Goal: Task Accomplishment & Management: Manage account settings

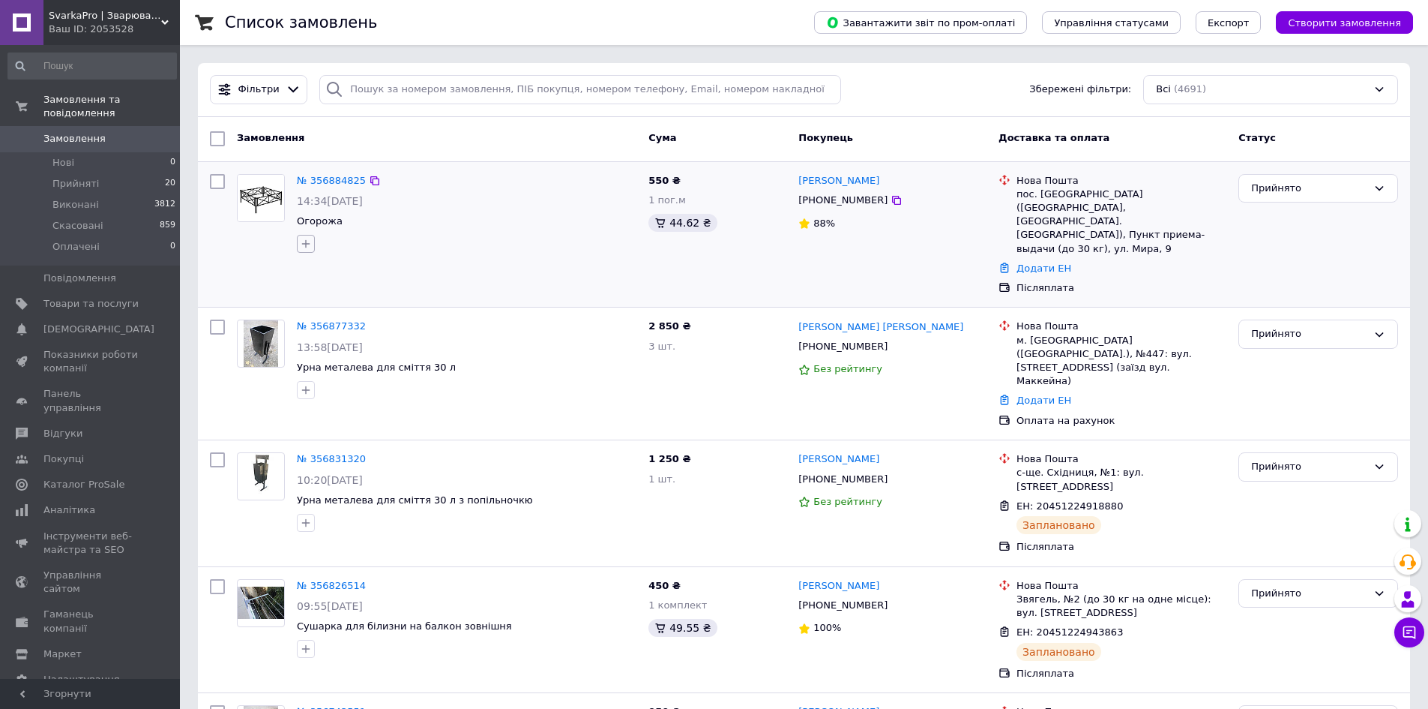
click at [308, 241] on icon "button" at bounding box center [306, 244] width 12 height 12
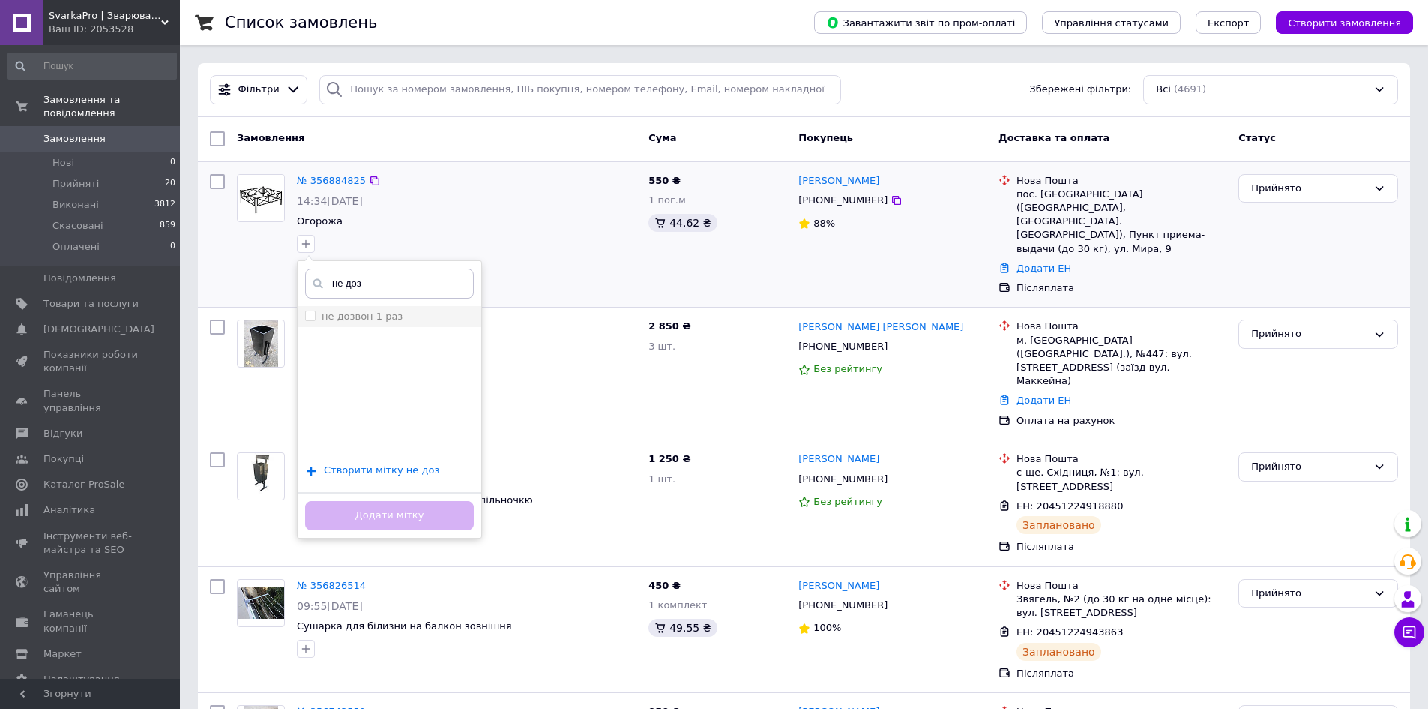
type input "не доз"
click at [358, 311] on label "не дозвон 1 раз" at bounding box center [362, 315] width 81 height 11
checkbox input "true"
click at [438, 507] on button "Додати мітку" at bounding box center [389, 515] width 169 height 29
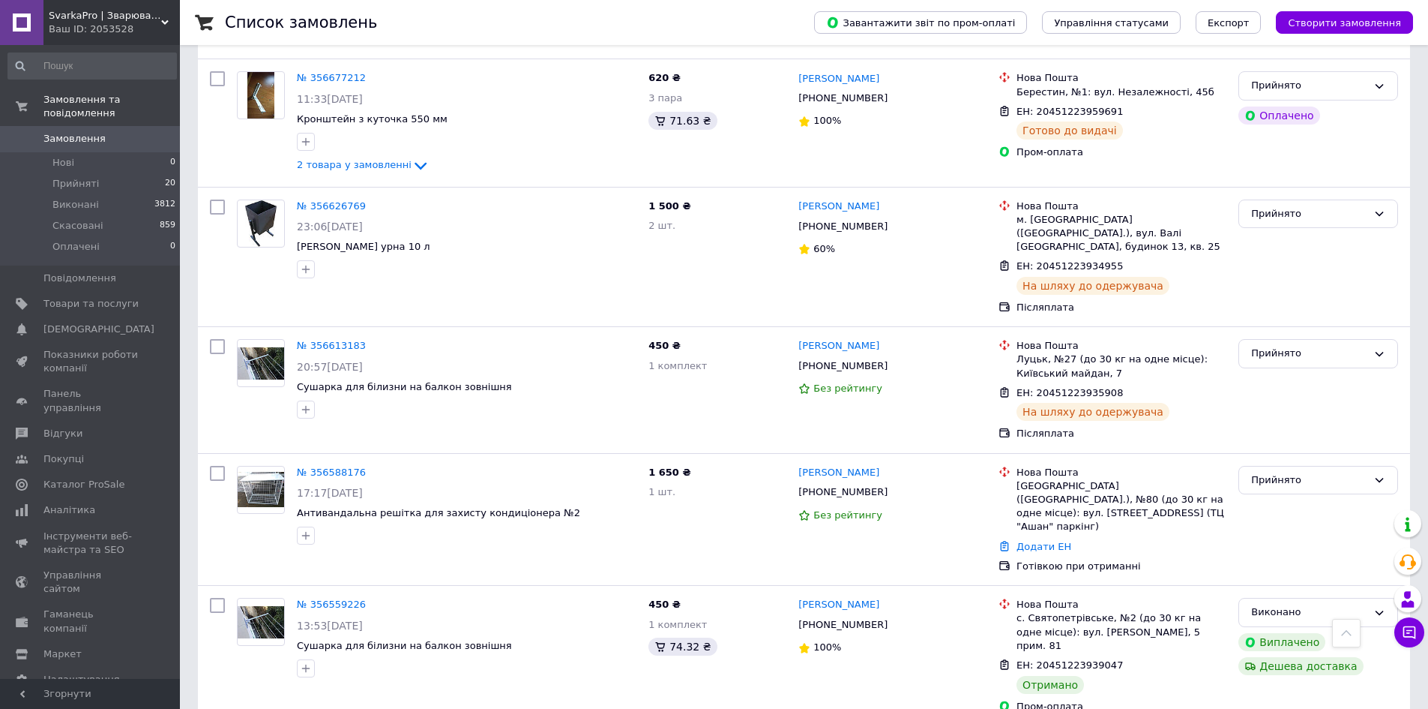
scroll to position [1200, 0]
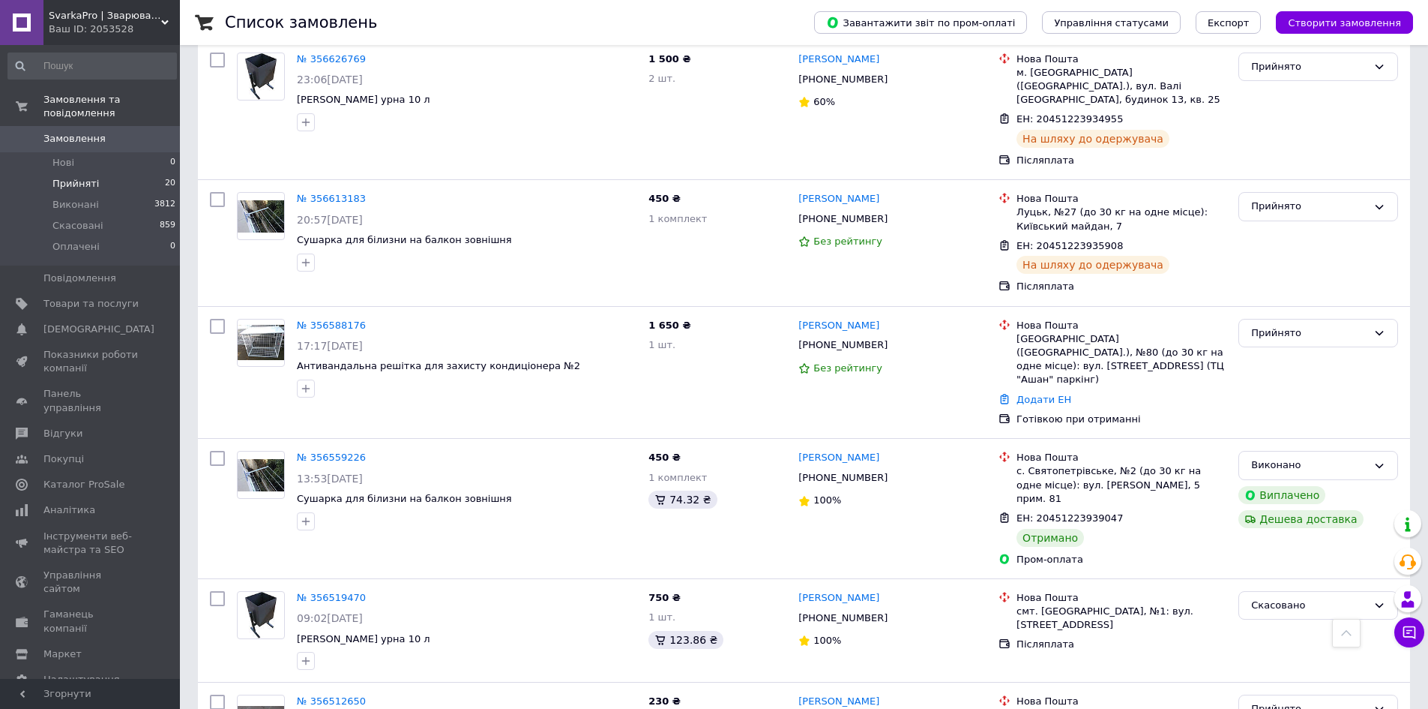
click at [82, 177] on span "Прийняті" at bounding box center [75, 183] width 46 height 13
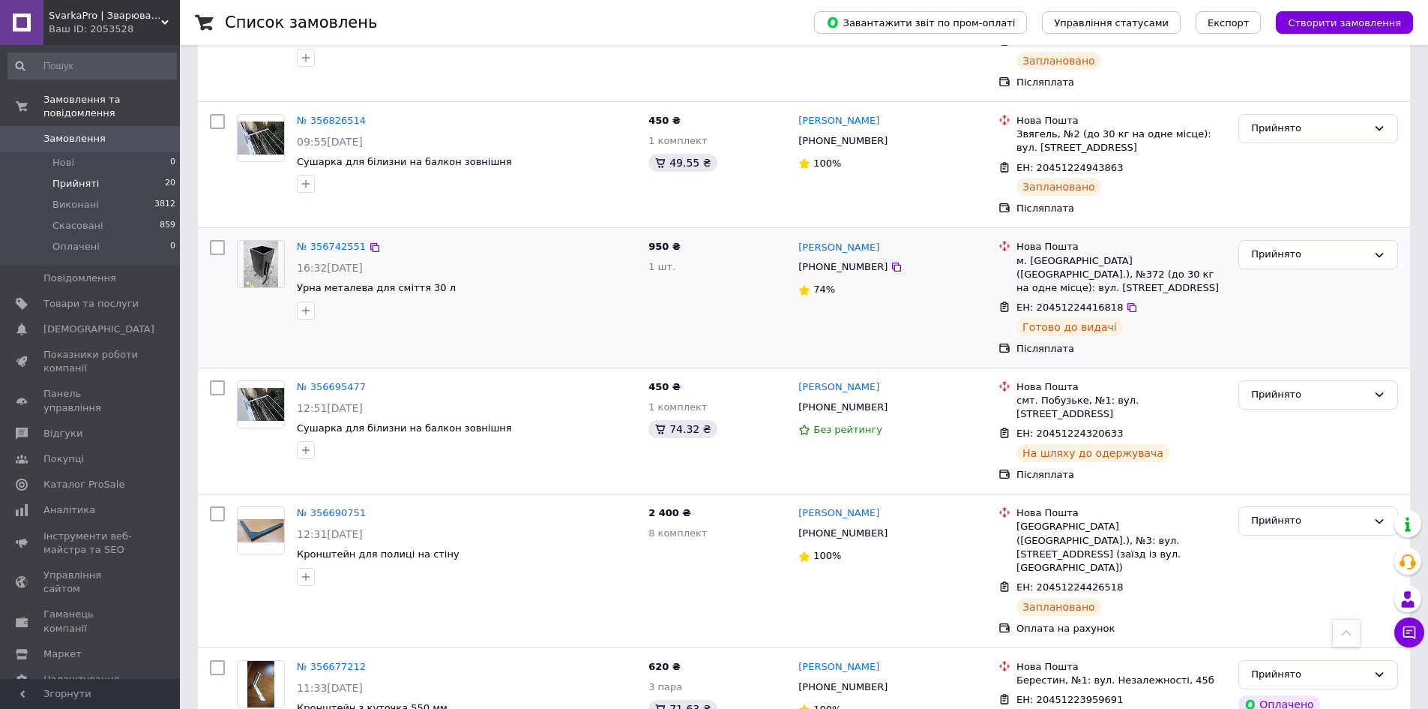
scroll to position [517, 0]
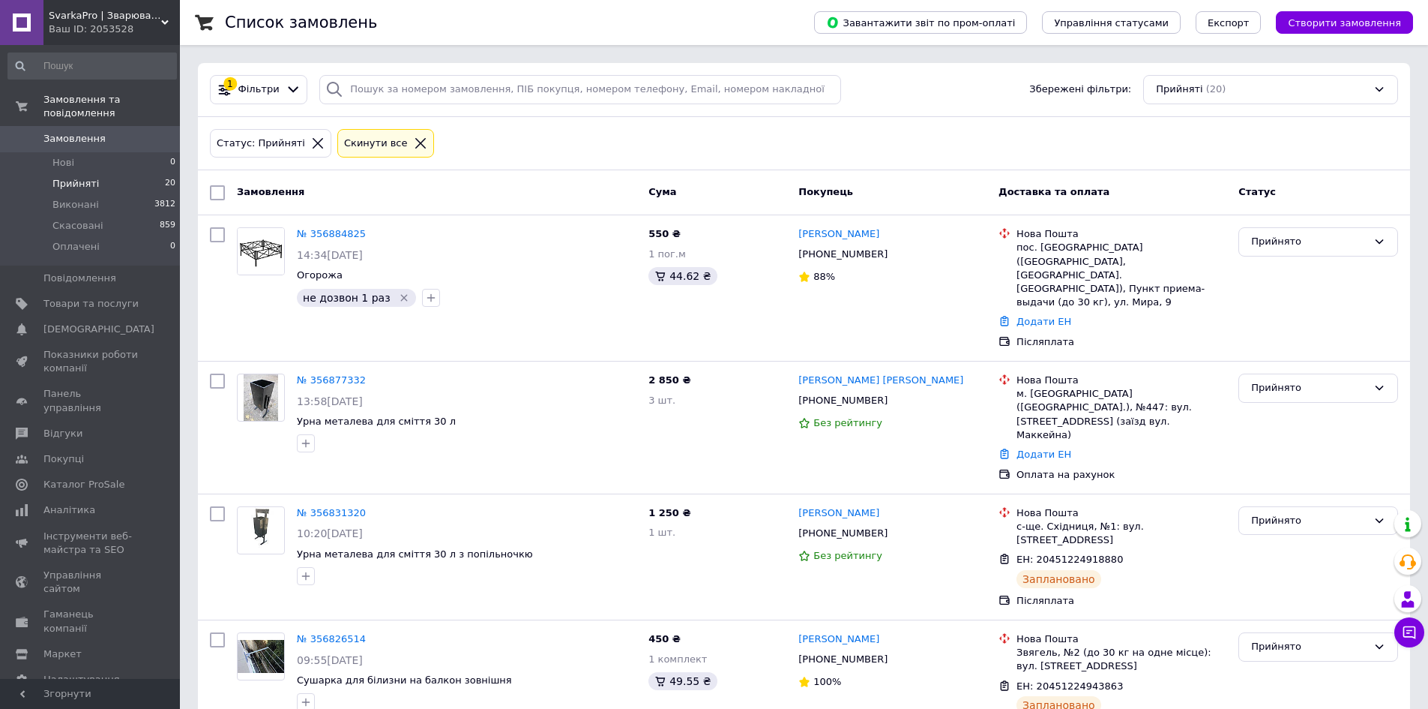
click at [106, 173] on li "Прийняті 20" at bounding box center [92, 183] width 184 height 21
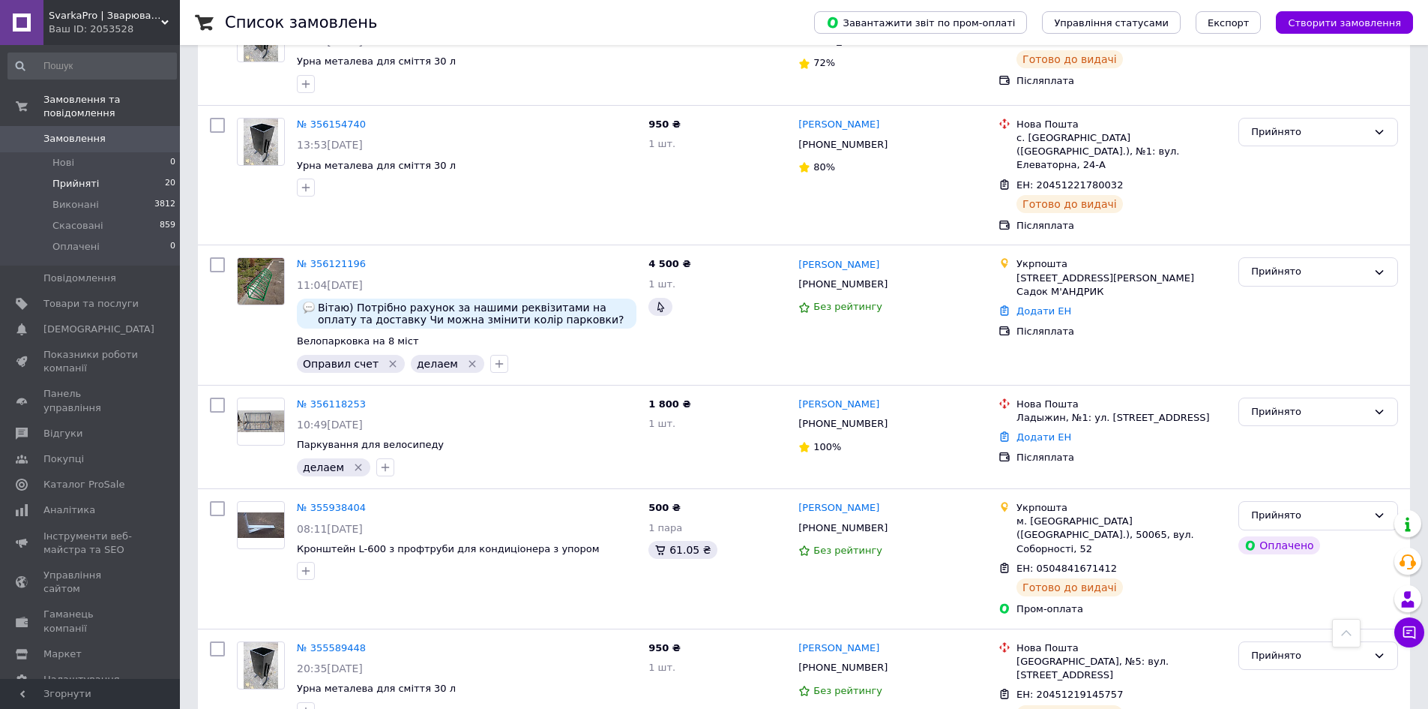
scroll to position [1718, 0]
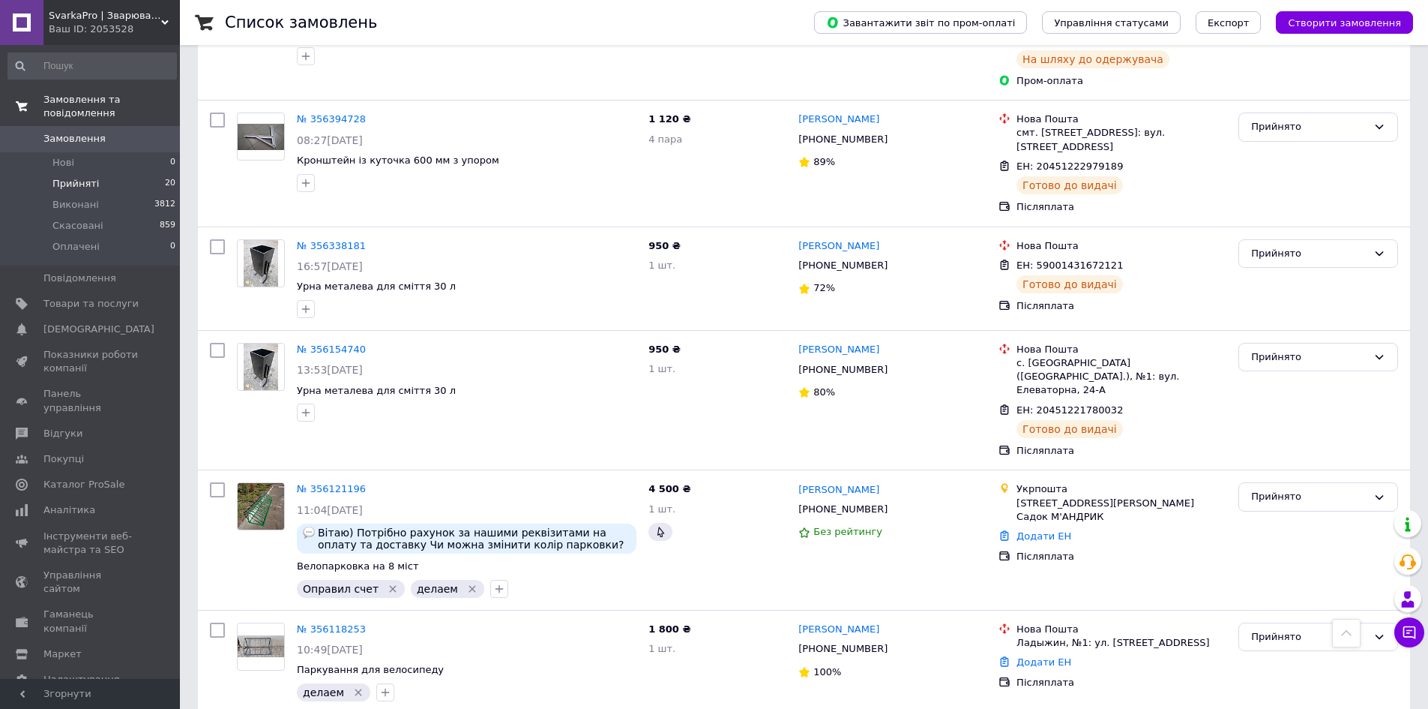
click at [133, 99] on span "Замовлення та повідомлення" at bounding box center [111, 106] width 136 height 27
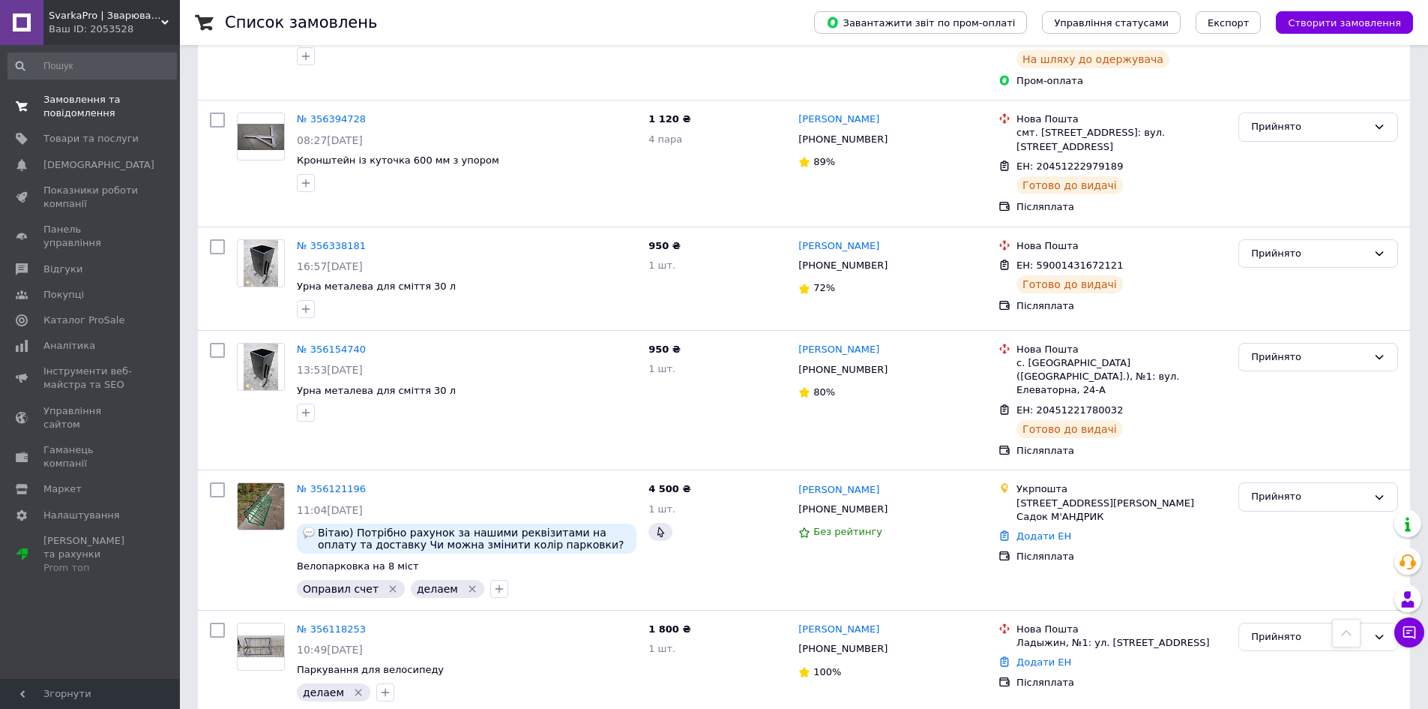
click at [69, 88] on link "Замовлення та повідомлення 0 0" at bounding box center [92, 106] width 184 height 39
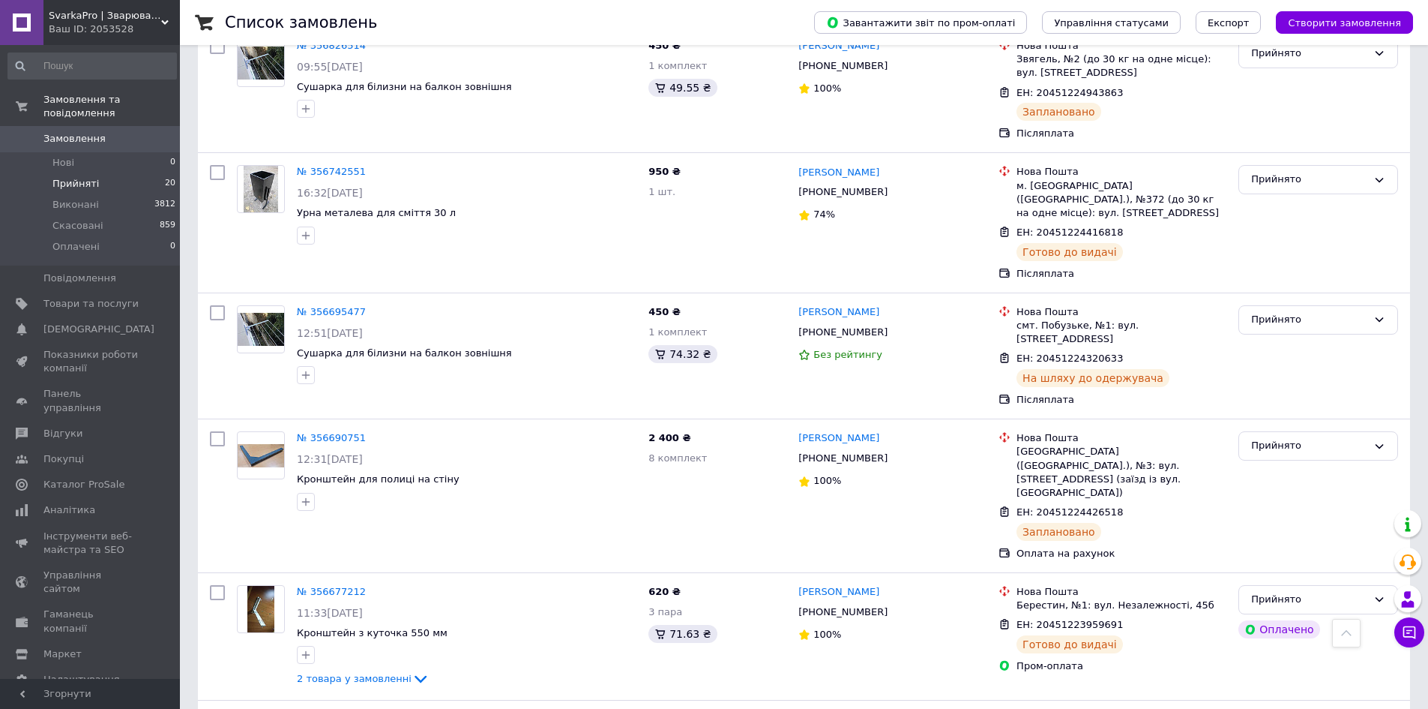
scroll to position [0, 0]
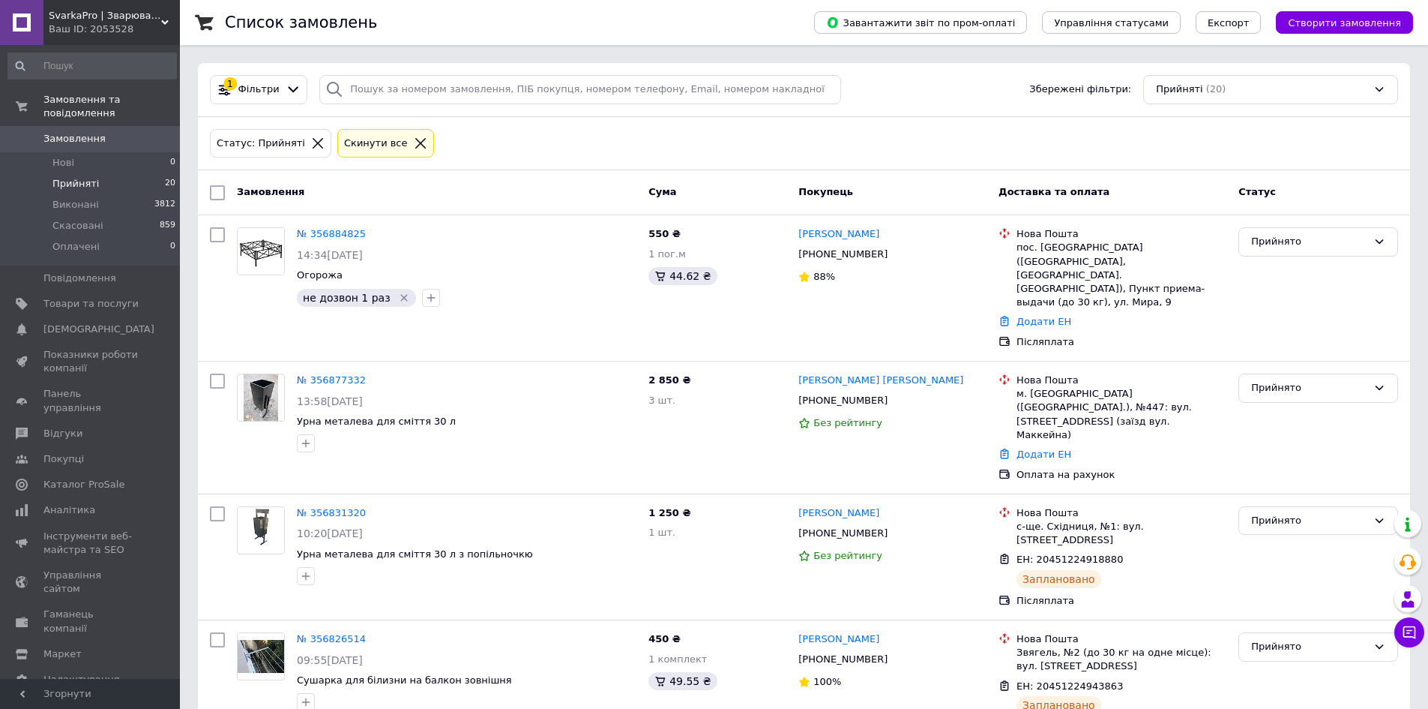
click at [311, 139] on icon at bounding box center [317, 142] width 13 height 13
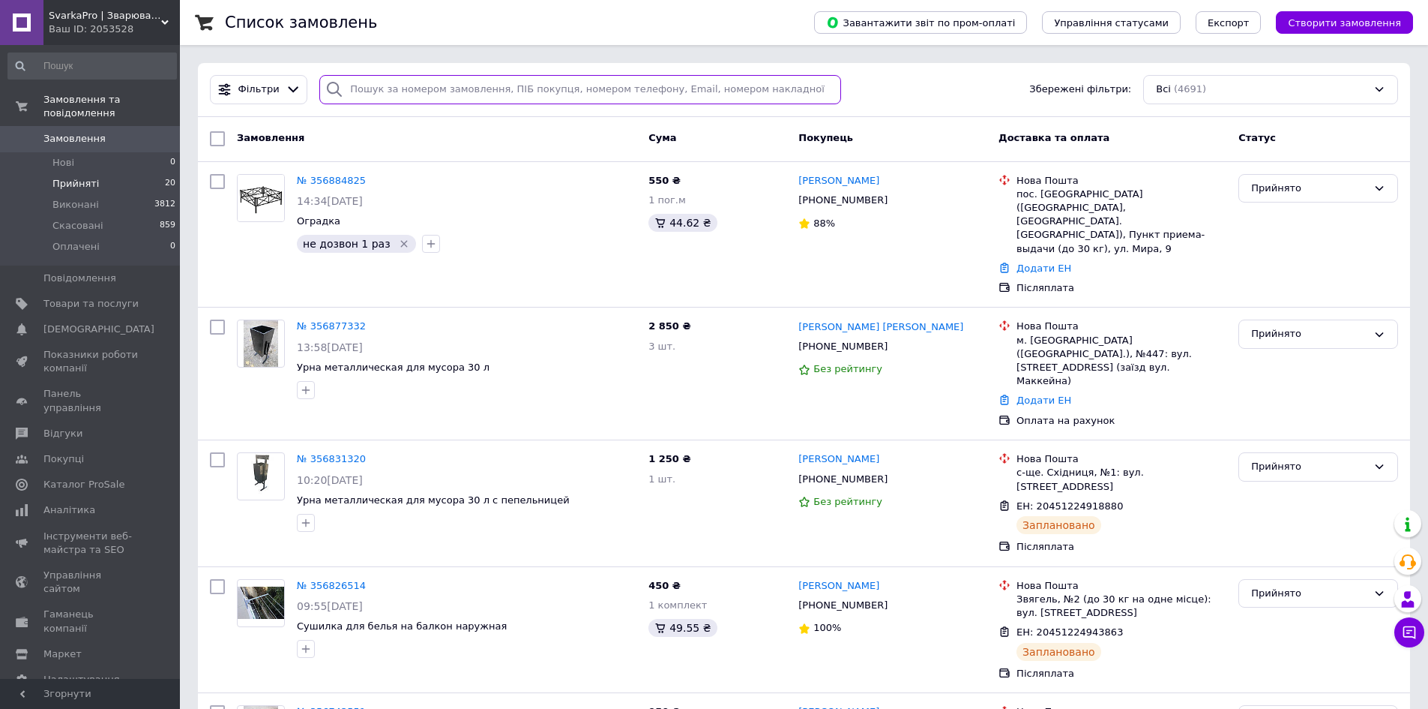
click at [451, 86] on input "search" at bounding box center [580, 89] width 522 height 29
paste input "20451223939047"
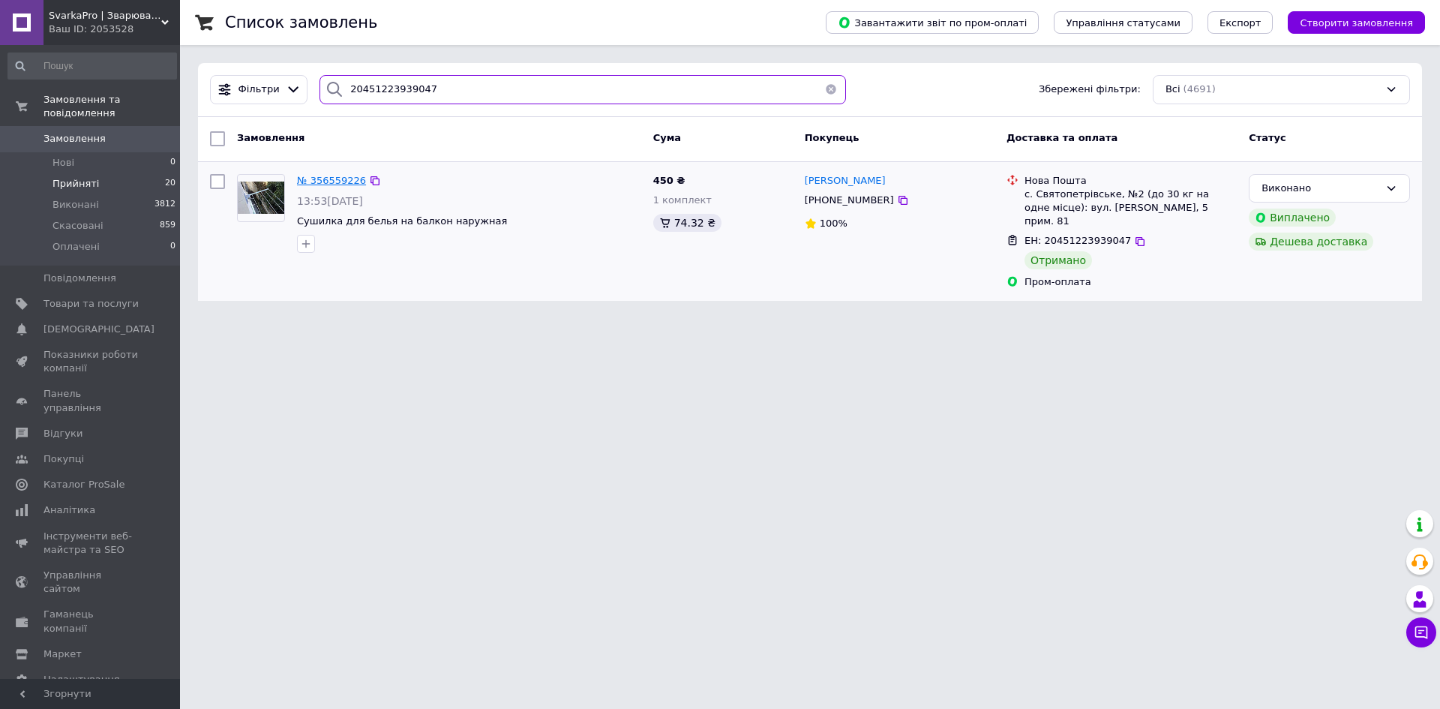
type input "20451223939047"
click at [342, 184] on span "№ 356559226" at bounding box center [331, 180] width 69 height 11
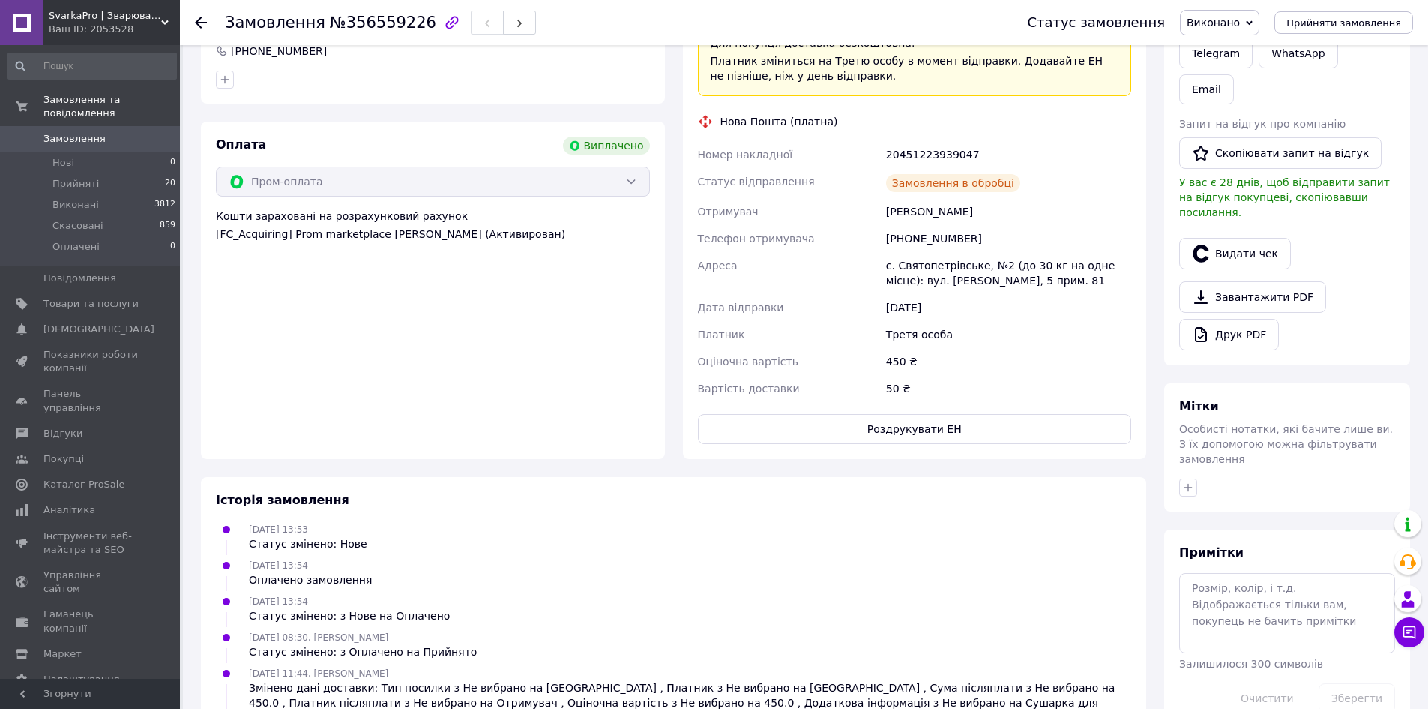
scroll to position [21, 0]
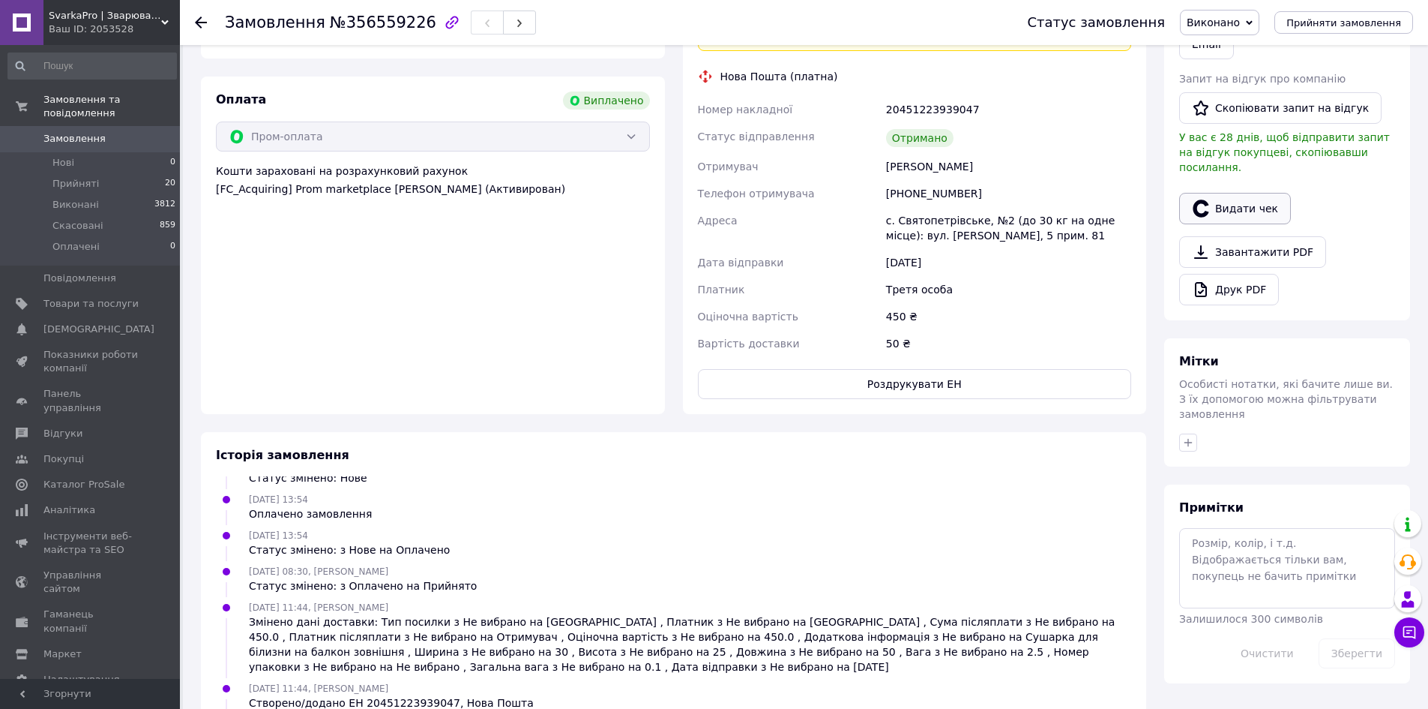
click at [1244, 199] on div "Дії Написати покупцеві   Надіслати інструкцію Рахунок   Чат Viber Telegram What…" at bounding box center [1287, 86] width 216 height 437
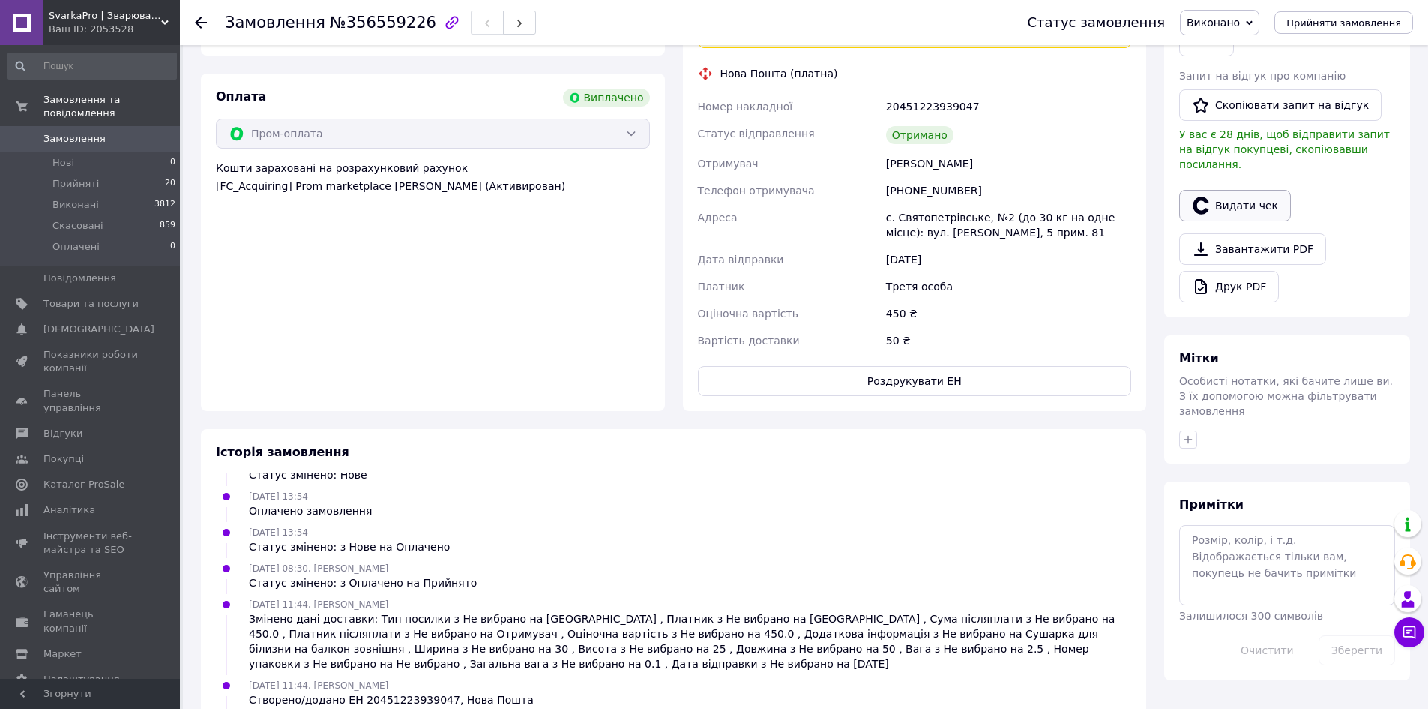
scroll to position [450, 0]
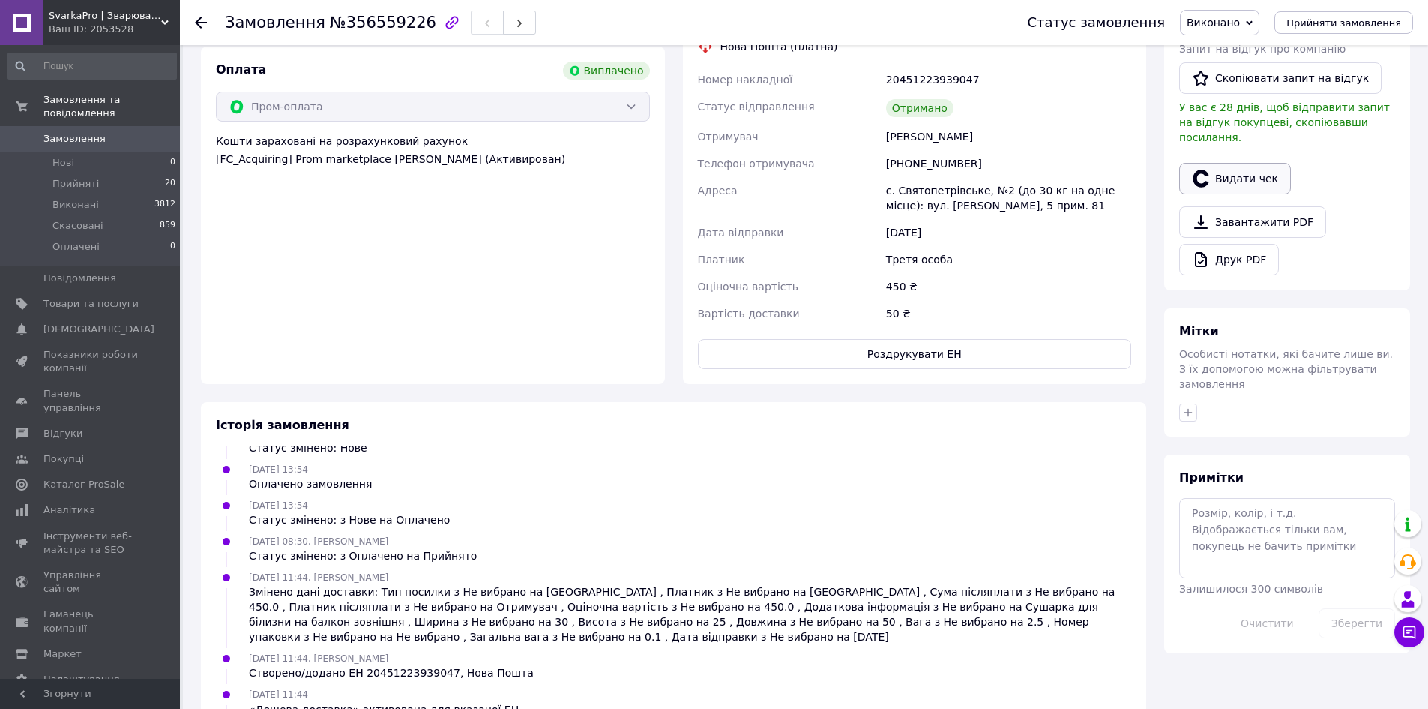
click at [1234, 163] on button "Видати чек" at bounding box center [1235, 178] width 112 height 31
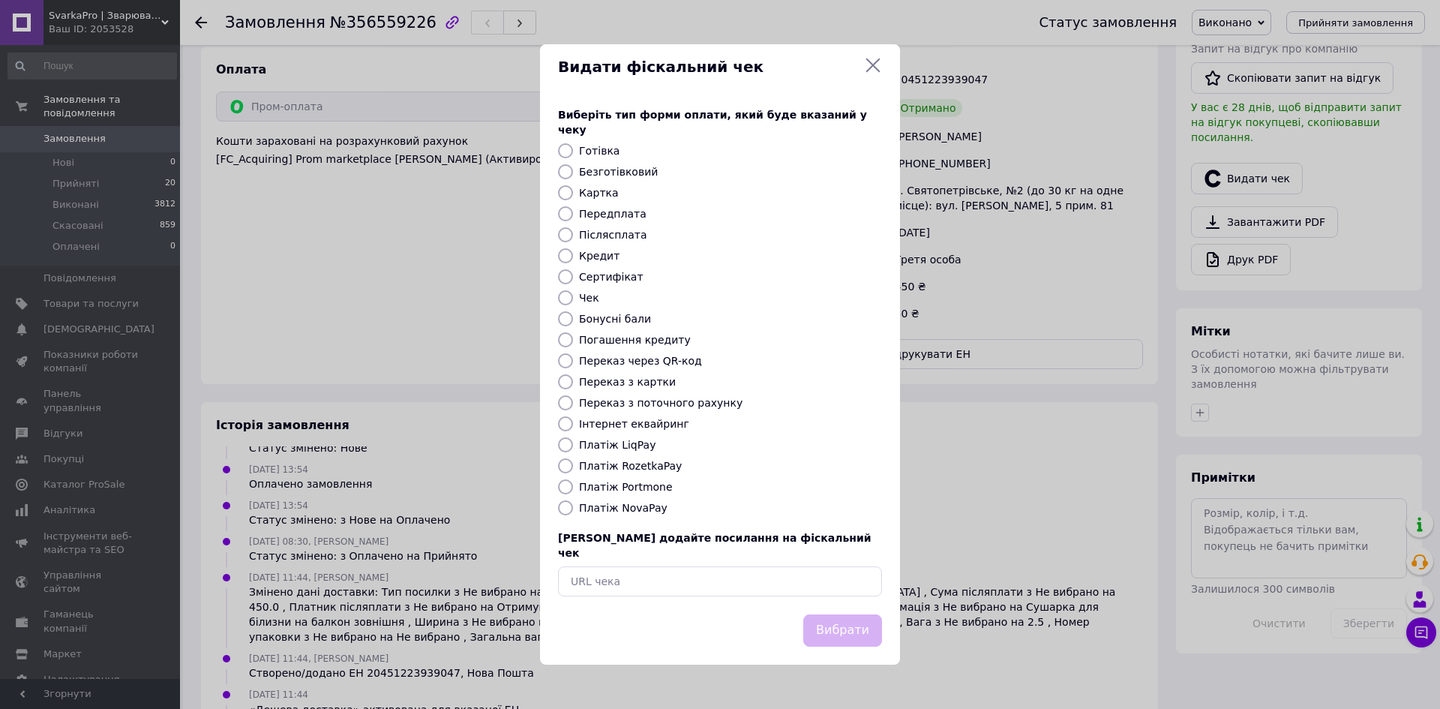
click at [637, 463] on label "Платіж RozetkaPay" at bounding box center [630, 466] width 103 height 12
click at [573, 463] on input "Платіж RozetkaPay" at bounding box center [565, 465] width 15 height 15
radio input "true"
click at [855, 614] on button "Вибрати" at bounding box center [842, 630] width 79 height 32
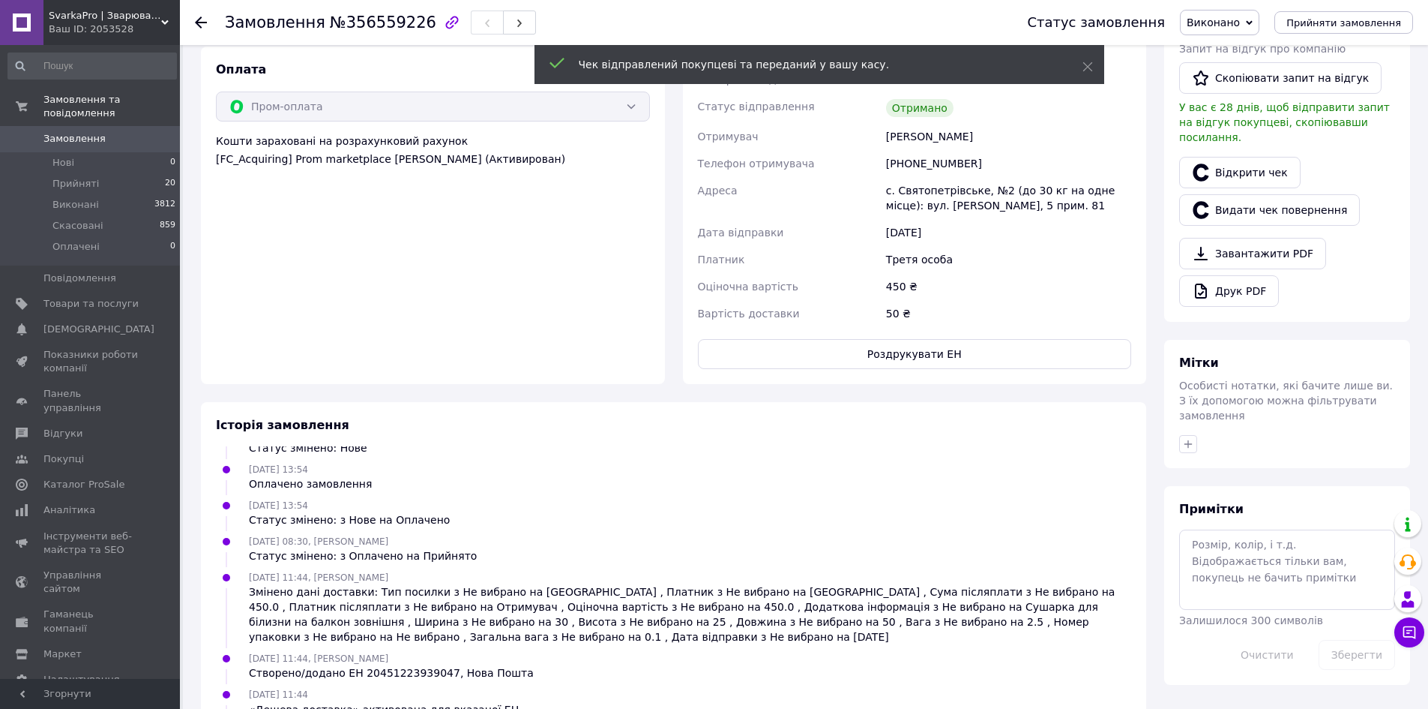
scroll to position [0, 0]
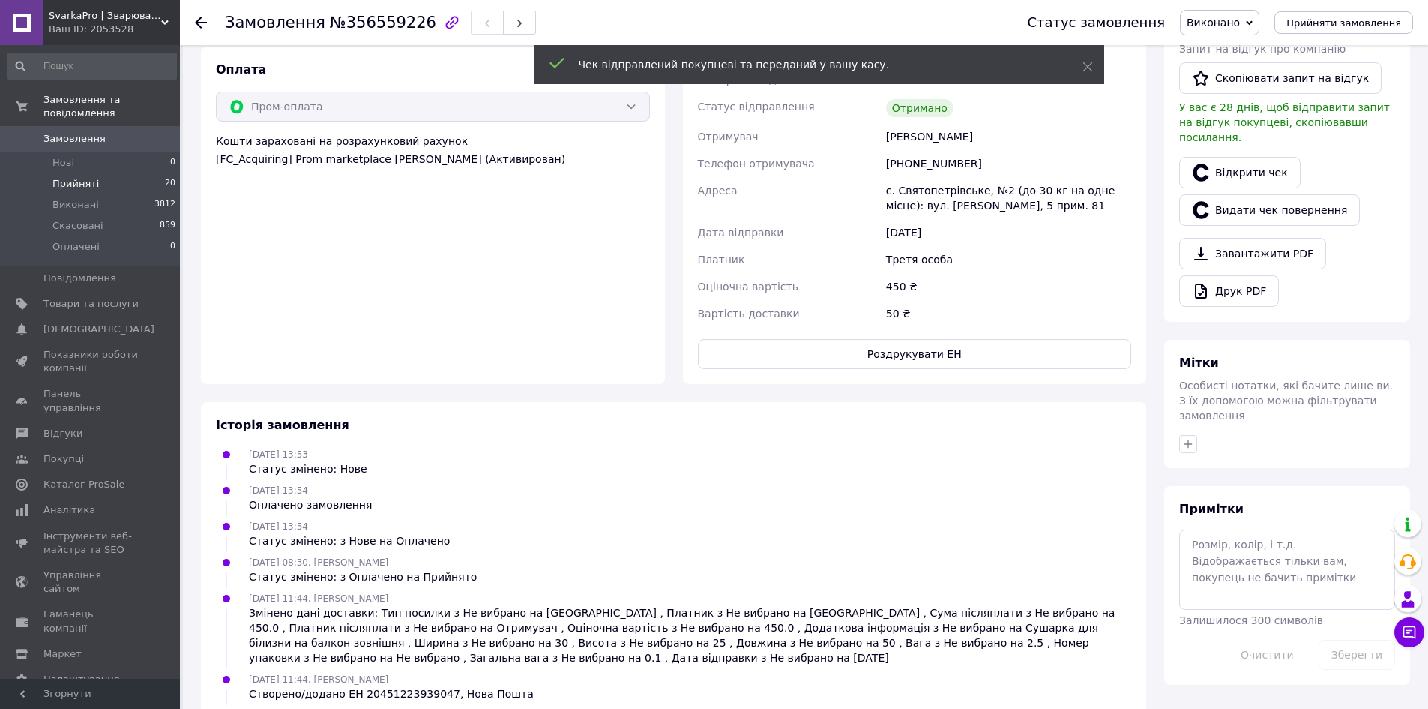
click at [136, 173] on li "Прийняті 20" at bounding box center [92, 183] width 184 height 21
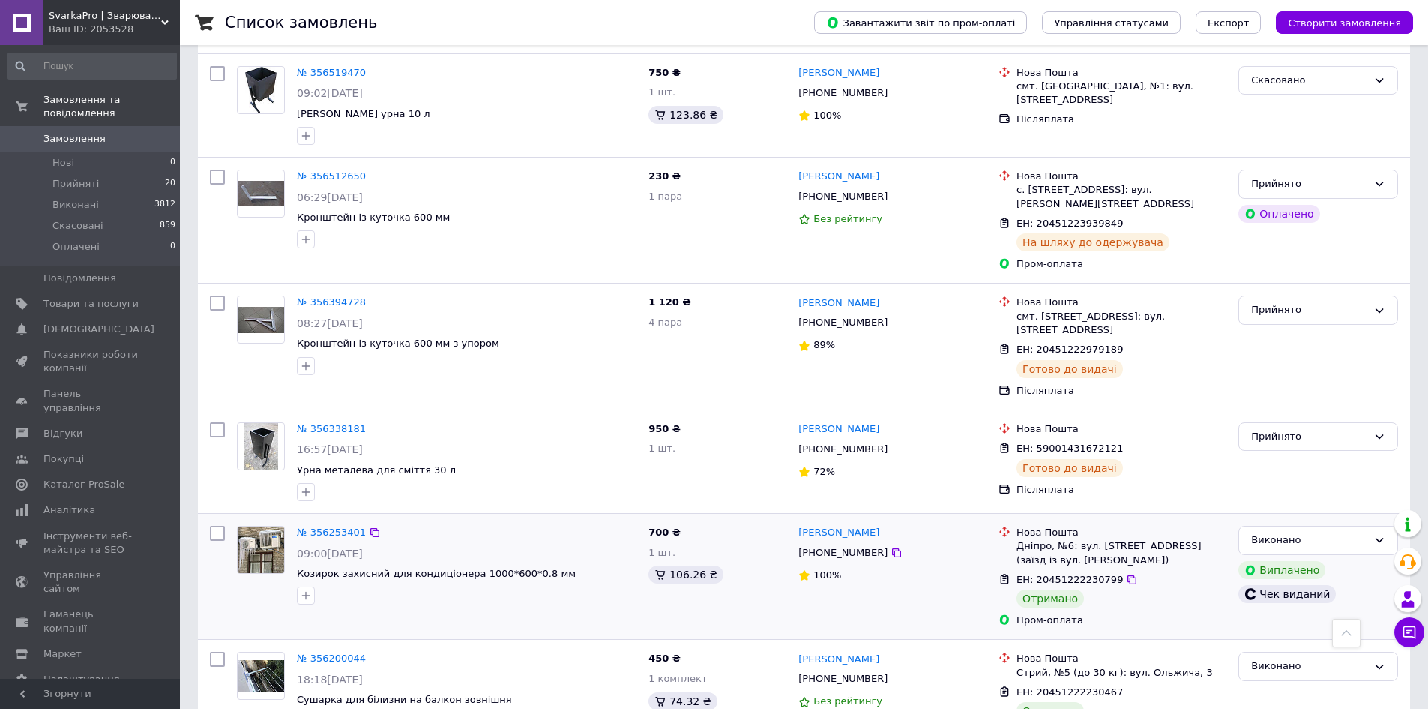
scroll to position [1350, 0]
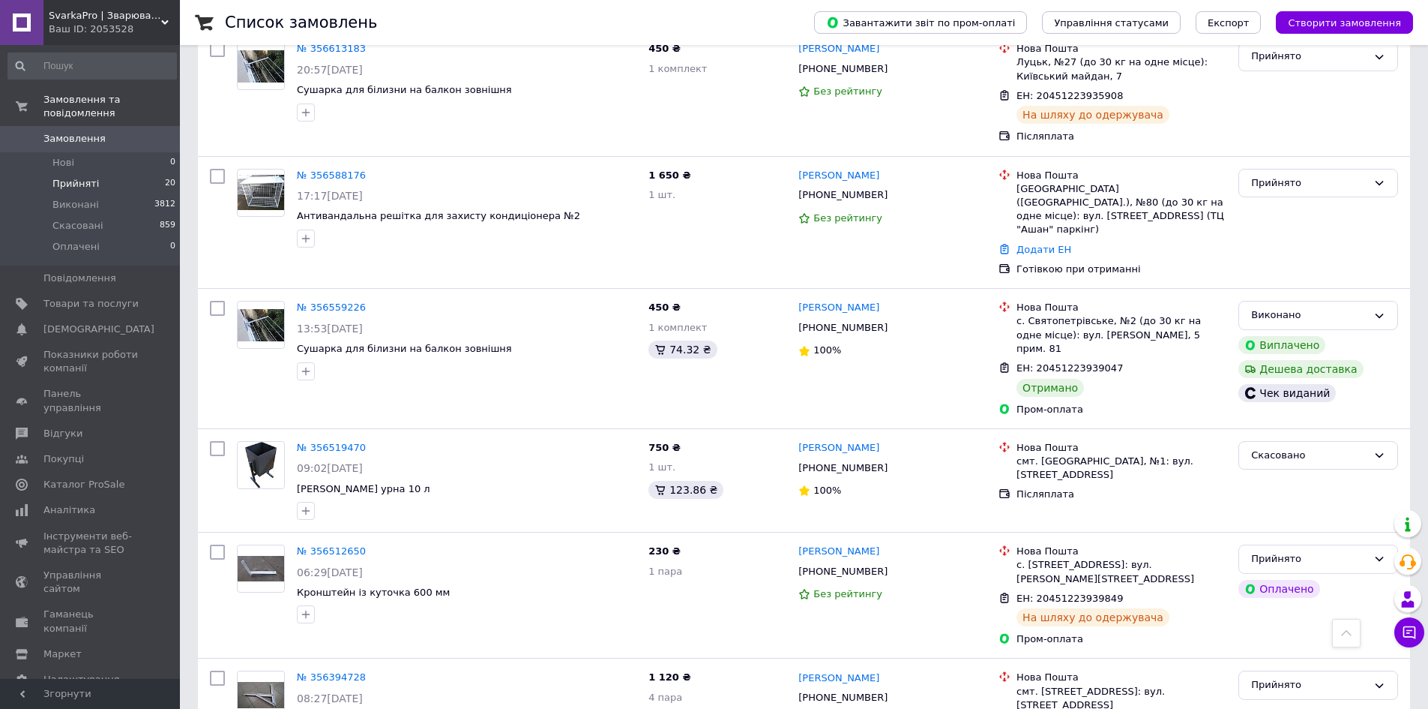
click at [130, 173] on li "Прийняті 20" at bounding box center [92, 183] width 184 height 21
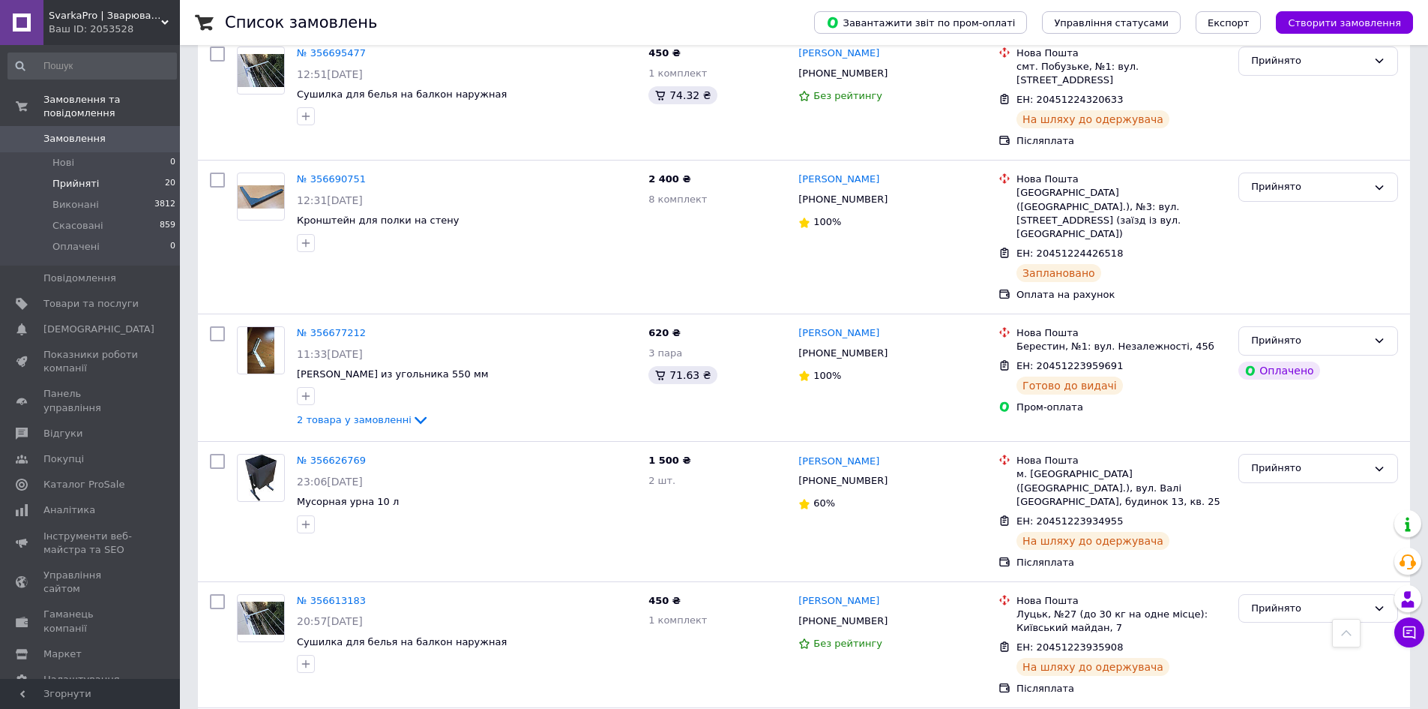
scroll to position [968, 0]
